Goal: Task Accomplishment & Management: Manage account settings

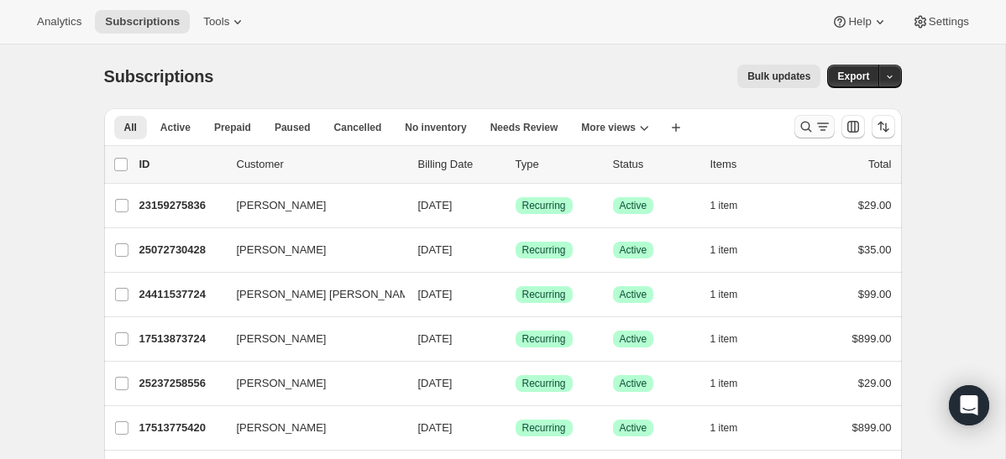
click at [807, 123] on icon "Search and filter results" at bounding box center [805, 127] width 11 height 11
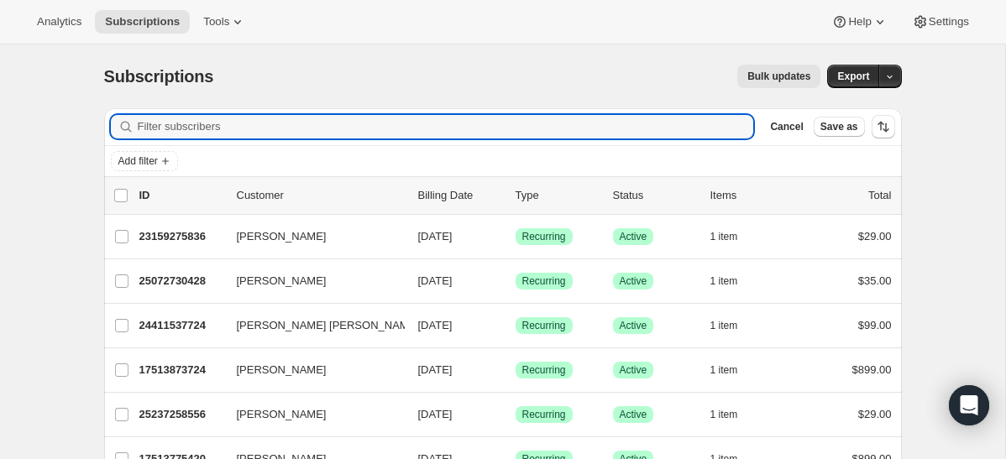
paste input "[PERSON_NAME][EMAIL_ADDRESS][DOMAIN_NAME]"
type input "[PERSON_NAME][EMAIL_ADDRESS][DOMAIN_NAME]"
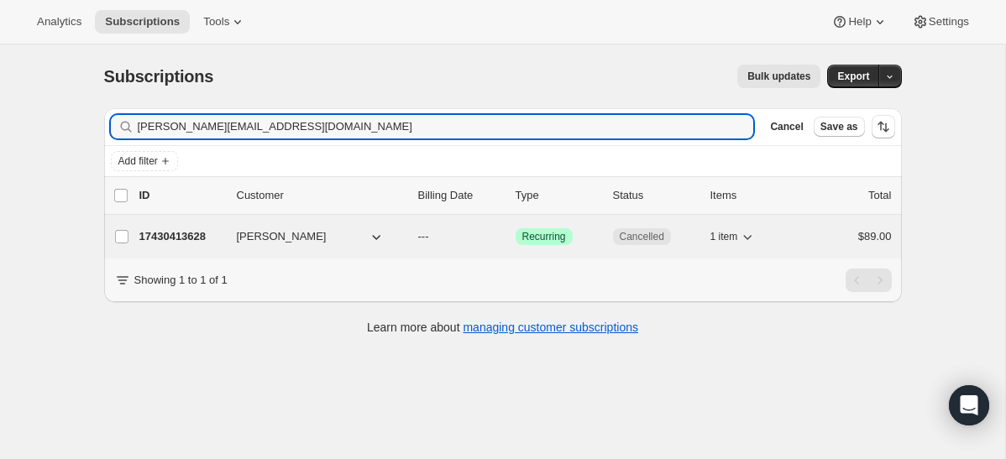
click at [170, 239] on p "17430413628" at bounding box center [181, 236] width 84 height 17
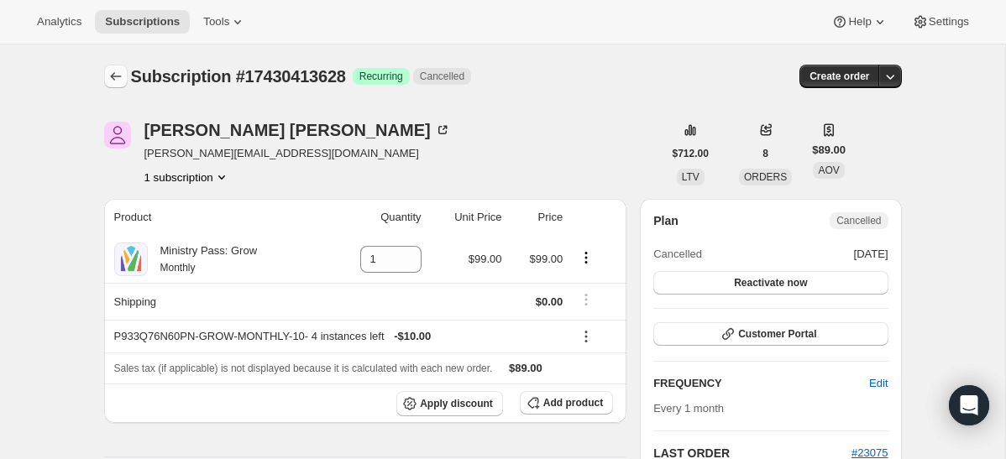
click at [114, 77] on icon "Subscriptions" at bounding box center [115, 76] width 17 height 17
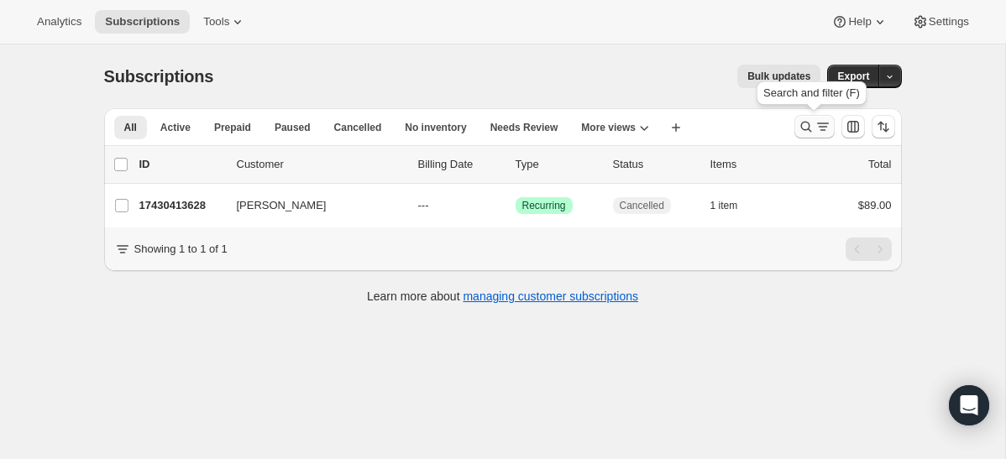
click at [804, 123] on icon "Search and filter results" at bounding box center [806, 126] width 17 height 17
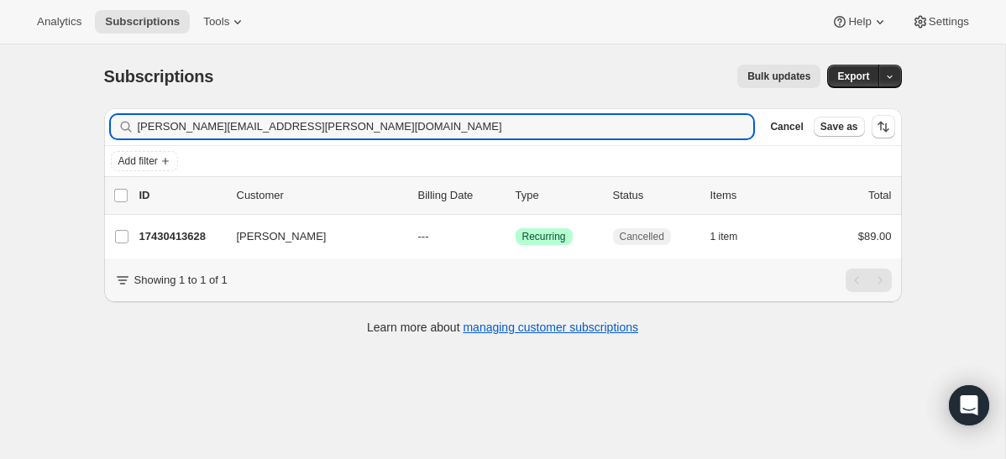
type input "[PERSON_NAME][EMAIL_ADDRESS][PERSON_NAME][DOMAIN_NAME]"
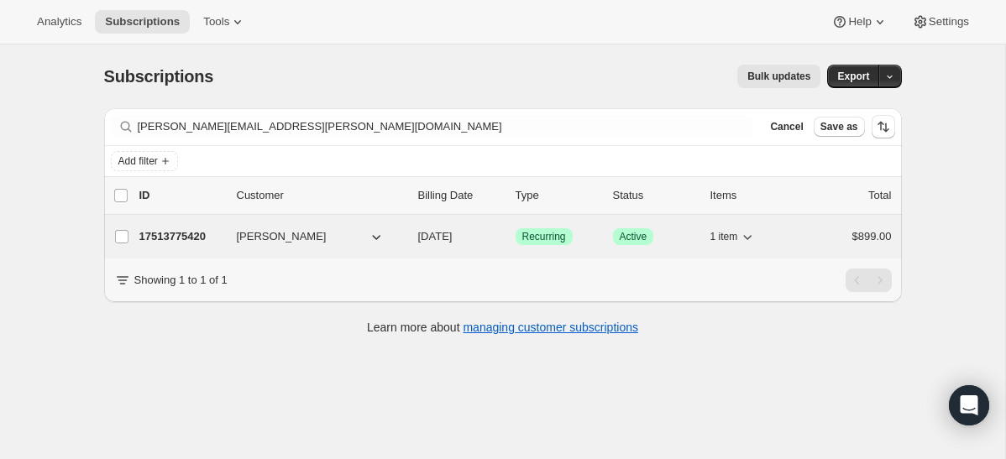
click at [173, 240] on p "17513775420" at bounding box center [181, 236] width 84 height 17
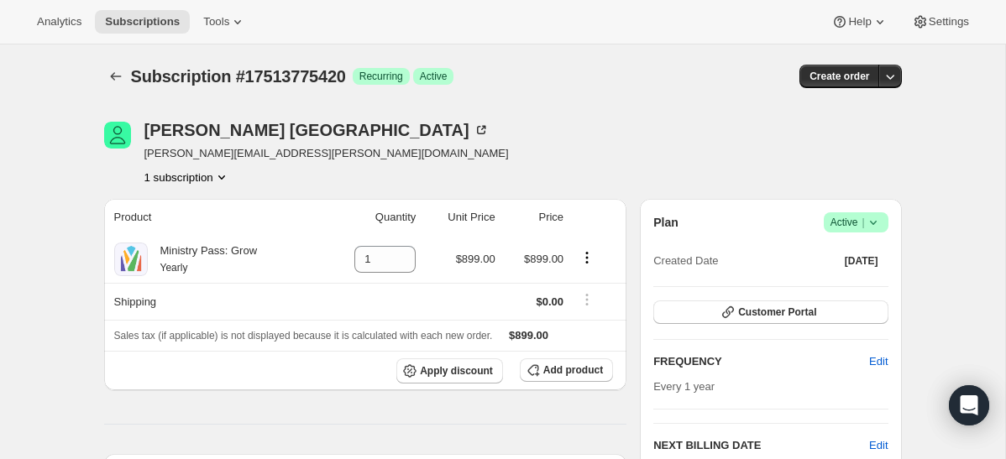
click at [877, 218] on icon at bounding box center [873, 222] width 17 height 17
click at [851, 282] on span "Cancel subscription" at bounding box center [851, 284] width 95 height 13
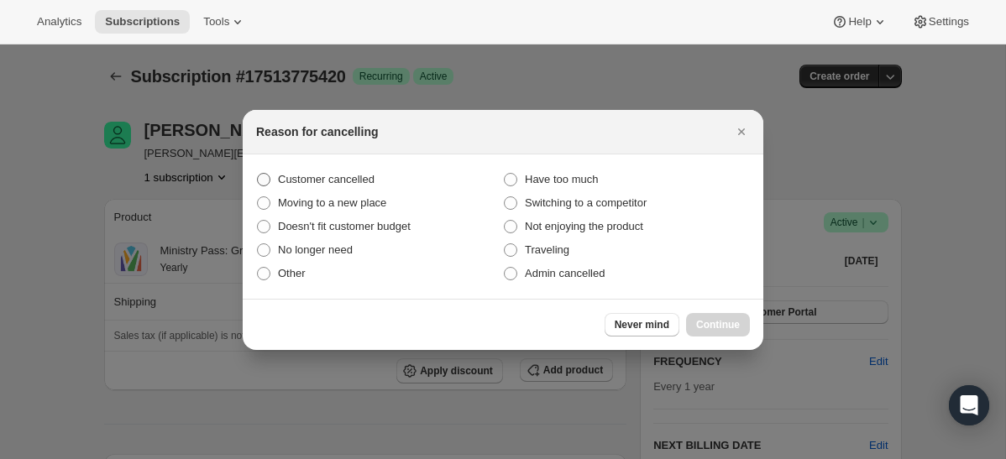
click at [333, 183] on span "Customer cancelled" at bounding box center [326, 179] width 97 height 13
click at [258, 174] on input "Customer cancelled" at bounding box center [257, 173] width 1 height 1
radio input "true"
click at [698, 324] on span "Continue" at bounding box center [718, 324] width 44 height 13
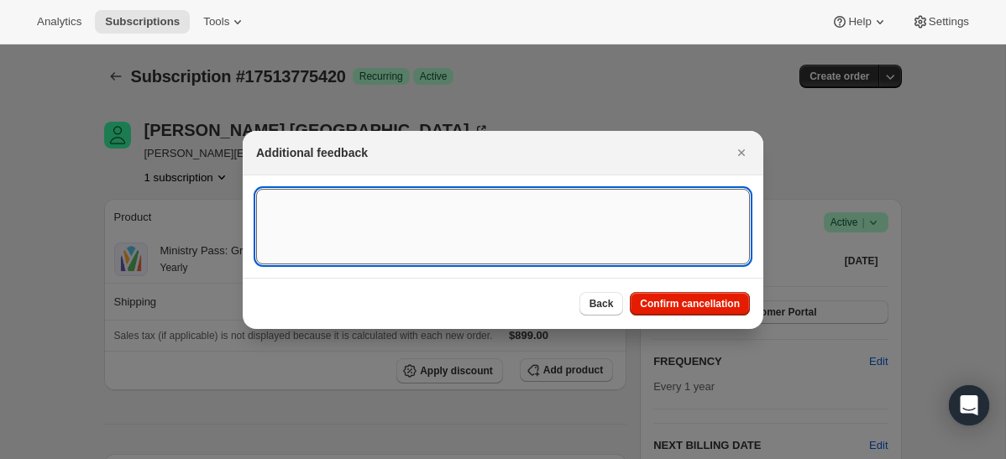
click at [504, 225] on textarea ":rfg:" at bounding box center [503, 227] width 494 height 76
type textarea "canceled on [DATE]"
click at [681, 310] on span "Confirm cancellation" at bounding box center [690, 303] width 100 height 13
